Goal: Transaction & Acquisition: Obtain resource

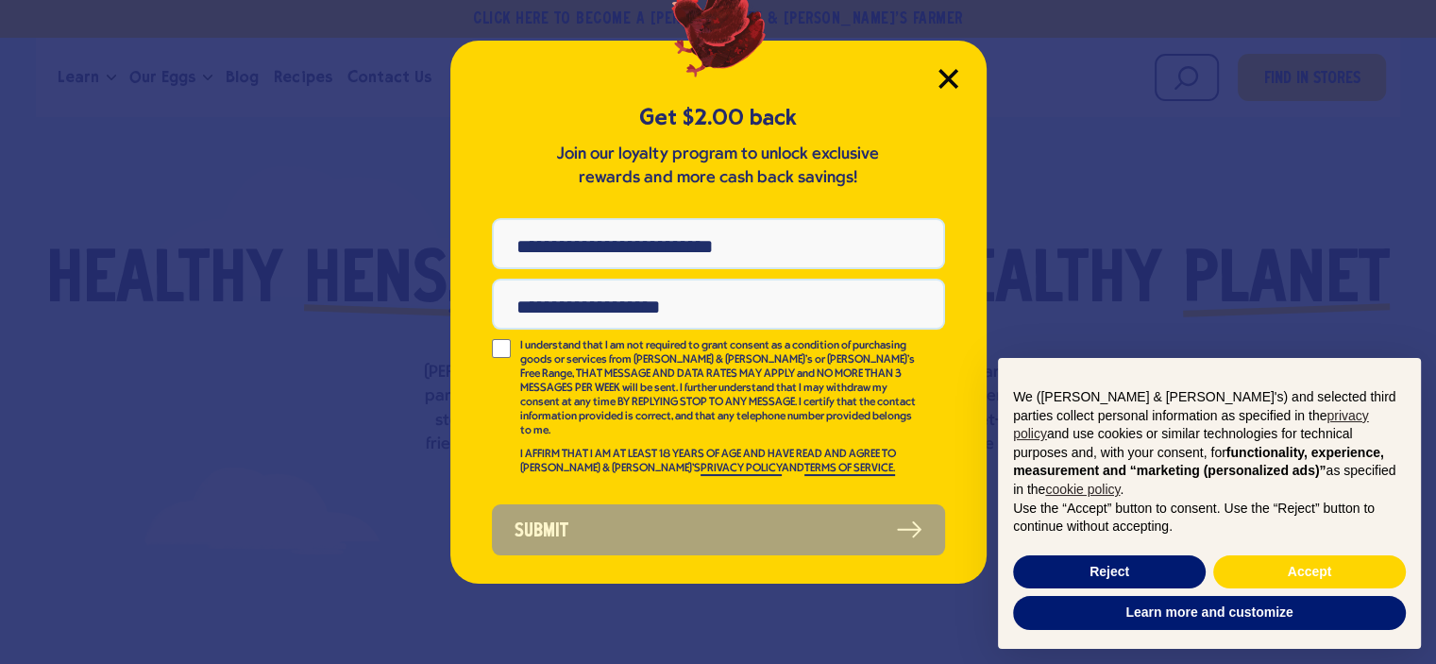
click at [953, 76] on icon "Close Modal" at bounding box center [949, 79] width 20 height 20
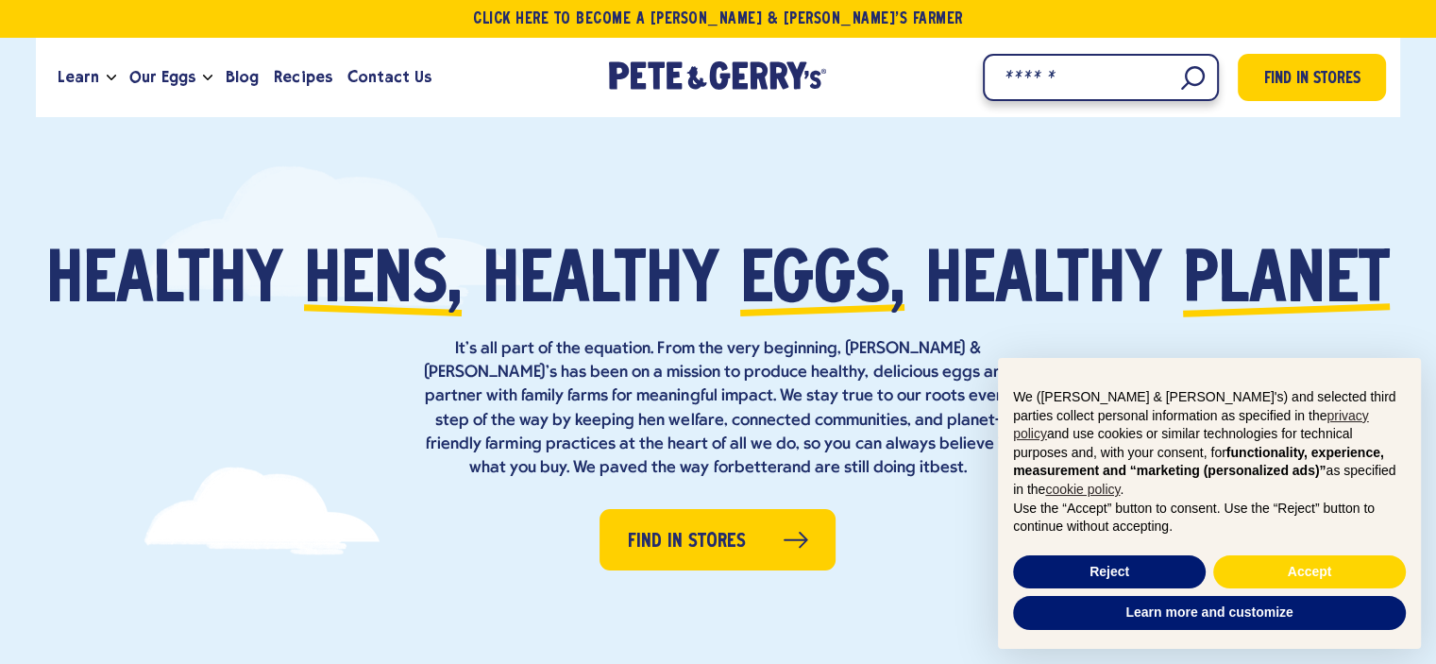
click at [1179, 78] on input "Search" at bounding box center [1101, 77] width 236 height 47
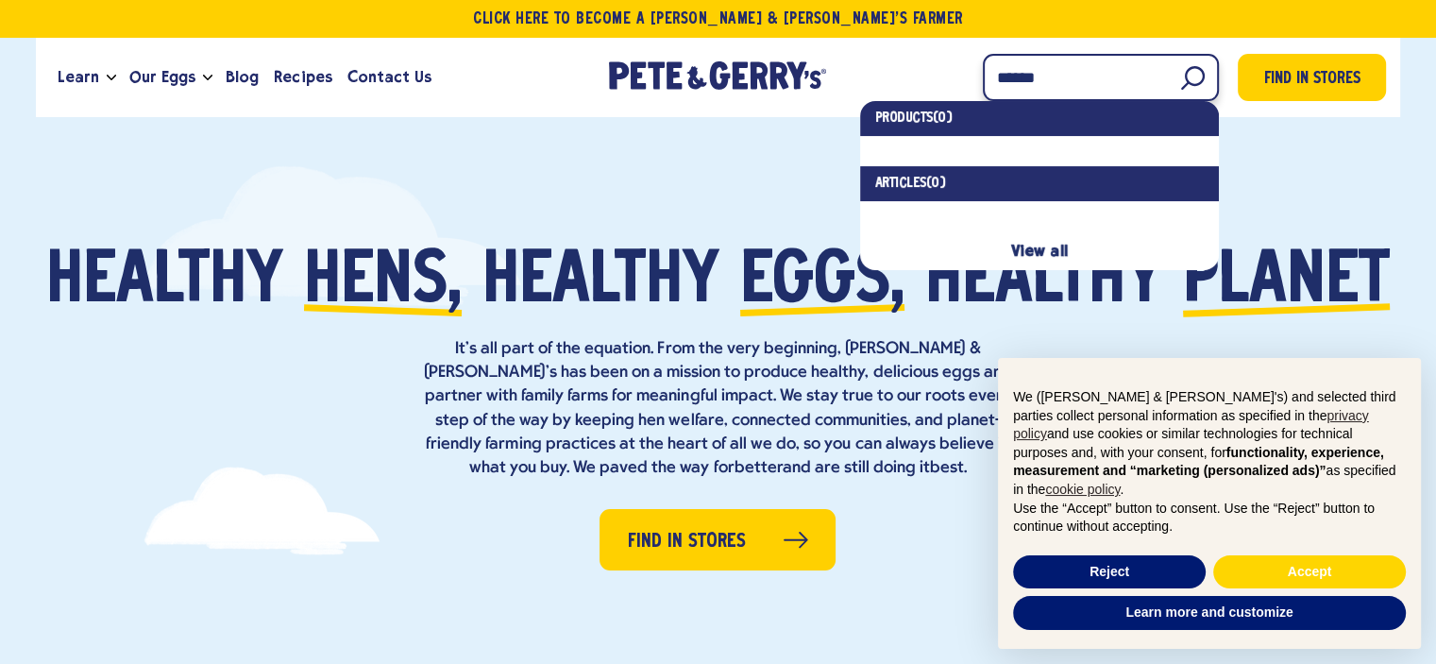
type input "******"
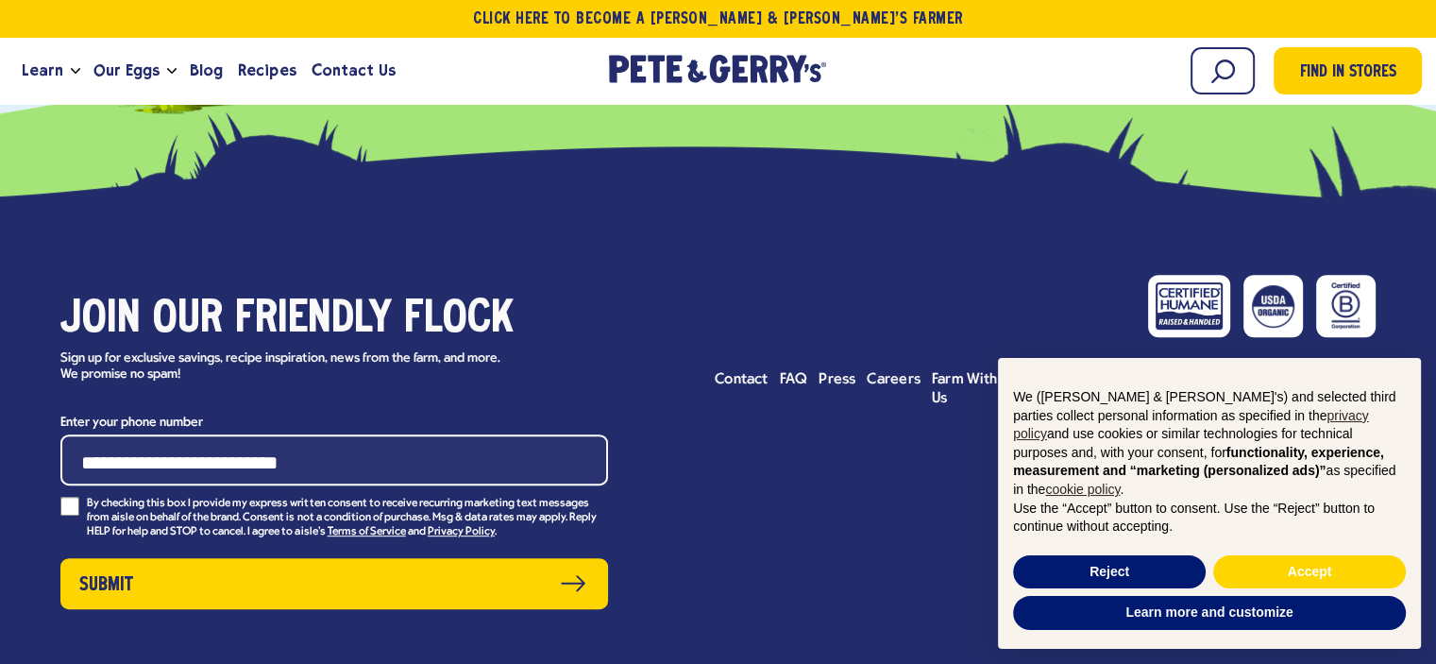
scroll to position [767, 0]
